Goal: Information Seeking & Learning: Learn about a topic

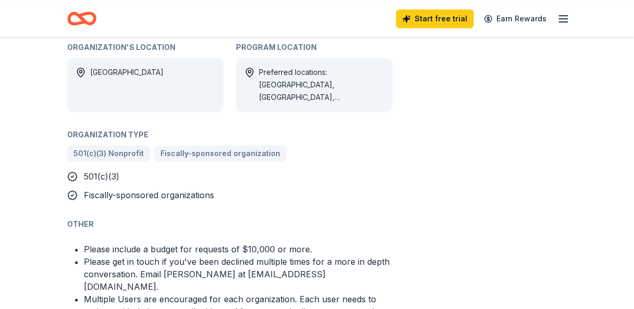
scroll to position [593, 0]
click at [587, 234] on div "The [PERSON_NAME] Foundation Grant From [PERSON_NAME] Foundation As we believe …" at bounding box center [317, 184] width 634 height 1478
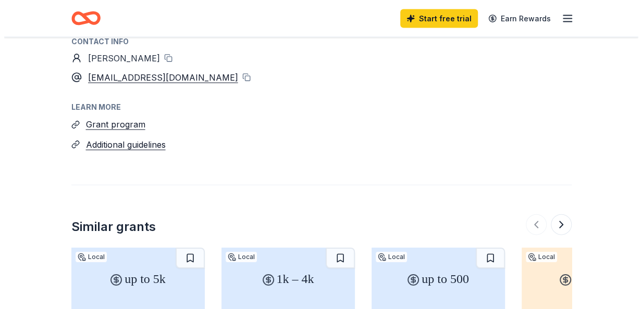
scroll to position [1044, 0]
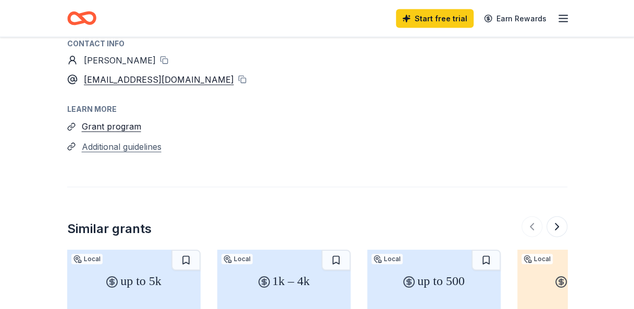
click at [148, 140] on button "Additional guidelines" at bounding box center [122, 147] width 80 height 14
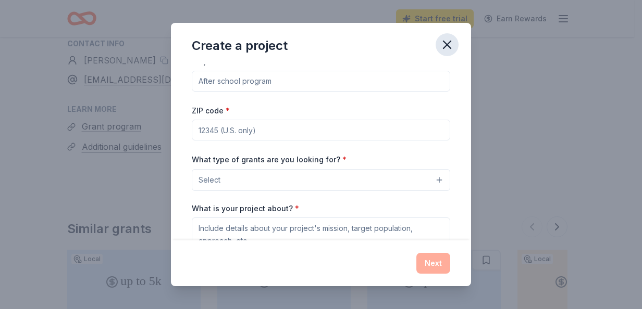
scroll to position [0, 0]
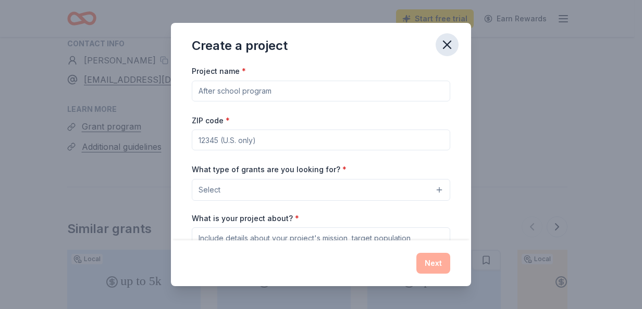
click at [450, 45] on icon "button" at bounding box center [447, 45] width 15 height 15
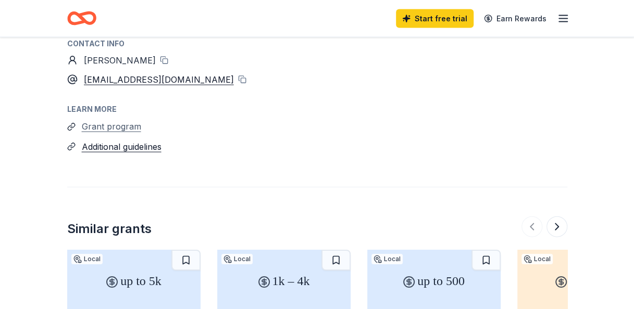
click at [125, 120] on button "Grant program" at bounding box center [111, 127] width 59 height 14
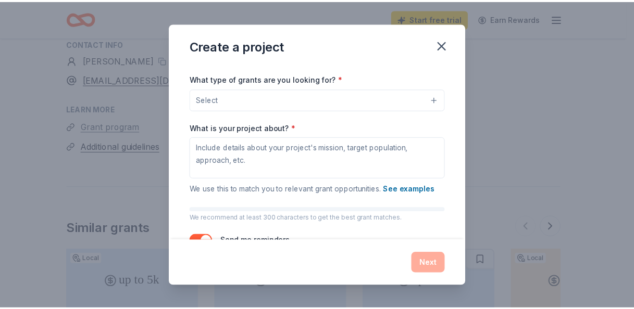
scroll to position [126, 0]
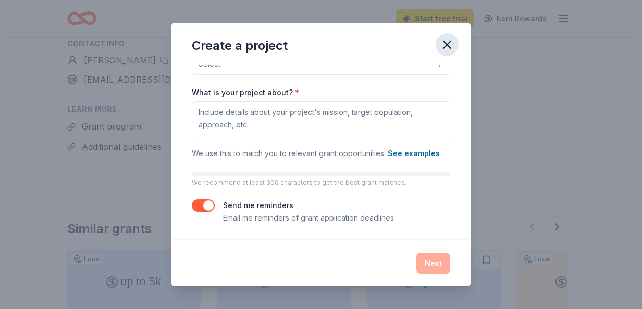
click at [450, 52] on icon "button" at bounding box center [447, 45] width 15 height 15
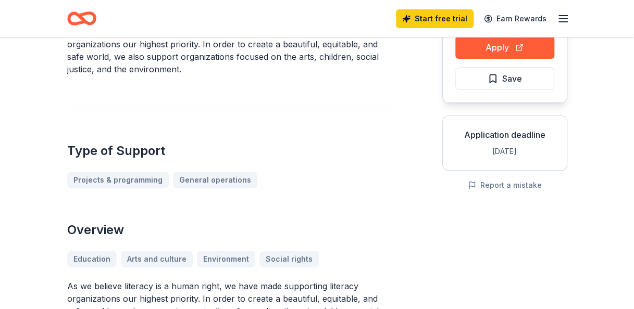
scroll to position [0, 0]
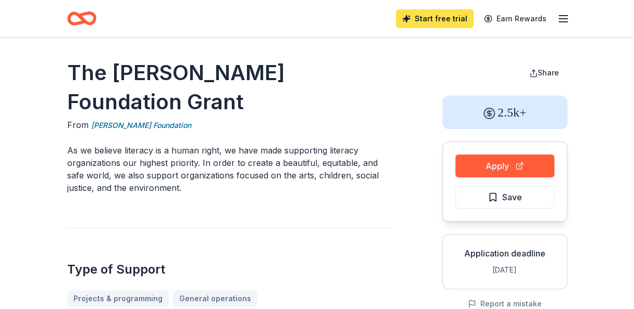
click at [440, 18] on link "Start free trial" at bounding box center [435, 18] width 78 height 19
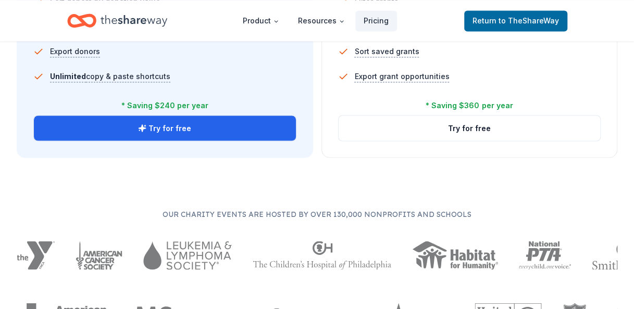
scroll to position [841, 0]
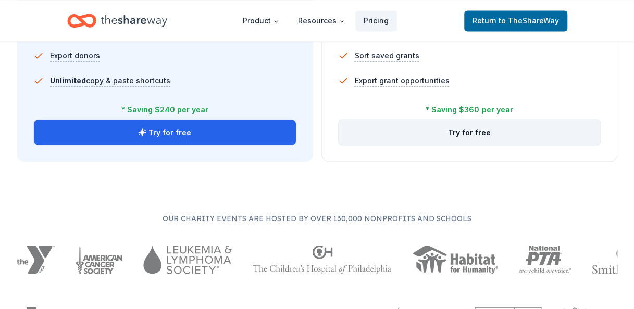
click at [464, 130] on button "Try for free" at bounding box center [470, 132] width 262 height 25
